Goal: Information Seeking & Learning: Learn about a topic

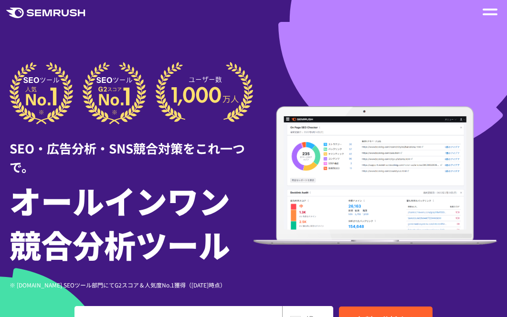
click at [266, 63] on div "SEO・広告分析・SNS競合対策をこれ一つで。 オールインワン 競合分析ツール ※ [DOMAIN_NAME] SEOツール部門にてG2スコア＆人気度No.1…" at bounding box center [254, 176] width 488 height 228
click at [485, 11] on div at bounding box center [489, 11] width 15 height 11
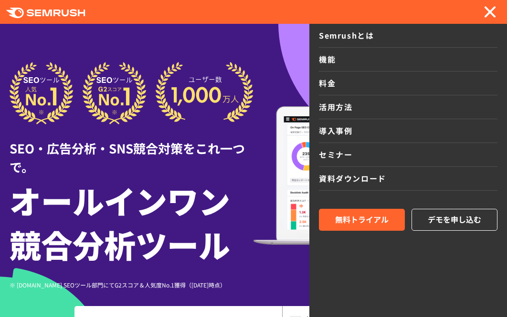
click at [485, 11] on div at bounding box center [489, 11] width 15 height 11
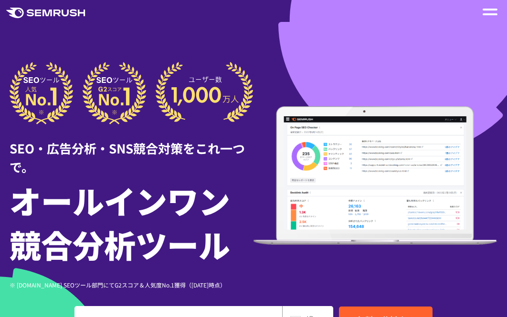
click at [486, 16] on div at bounding box center [489, 11] width 15 height 11
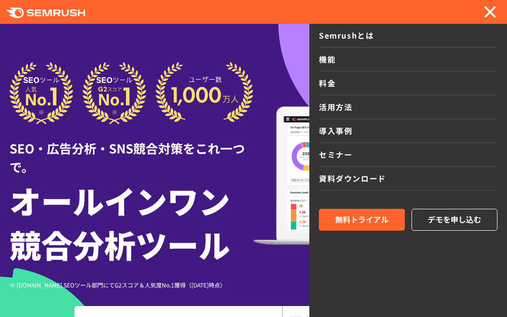
click at [324, 78] on link "料金" at bounding box center [408, 84] width 178 height 24
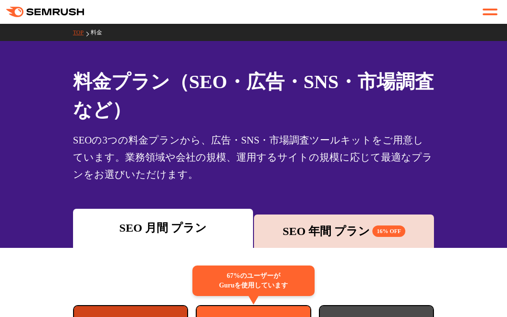
click at [49, 106] on div "料金プラン（SEO・広告・SNS・市場調査 など） SEOの3つの料金プランから、広告・SNS・市場調査ツールキットをご用意しています。業務領域や会社の規模、…" at bounding box center [253, 144] width 507 height 207
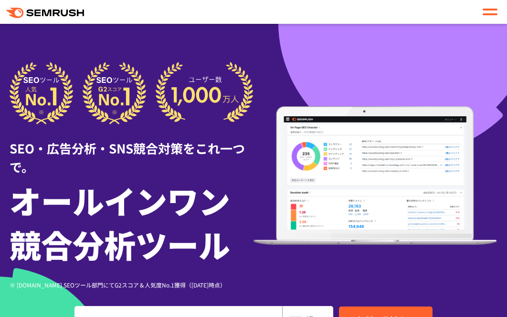
scroll to position [191, 0]
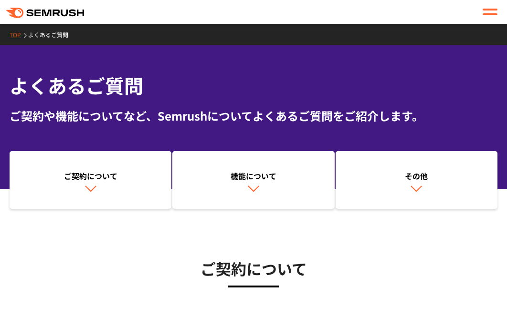
scroll to position [1859, 0]
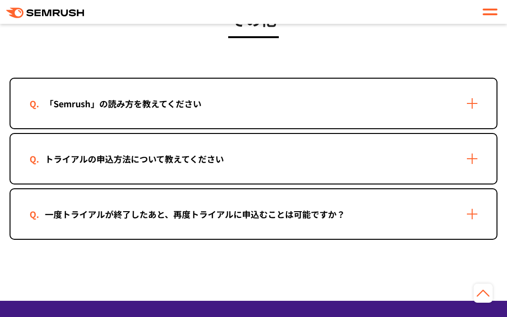
click at [117, 155] on div "トライアルの申込方法について教えてください" at bounding box center [134, 159] width 209 height 14
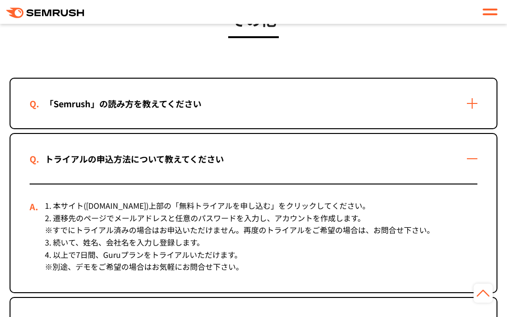
click at [174, 60] on div "その他 「Semrush」の読み方を教えてください 「セムラッシュ」とお読みください。 トライアルの申込方法について教えてください 1. 本サイト(semru…" at bounding box center [254, 178] width 488 height 342
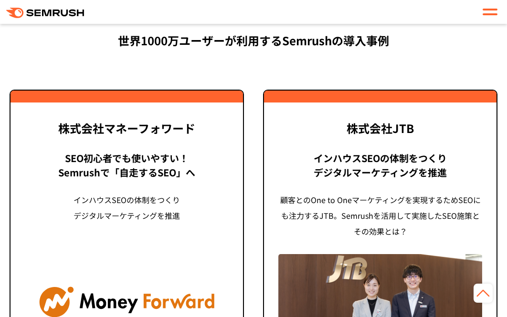
scroll to position [3063, 0]
